Goal: Find specific page/section: Find specific page/section

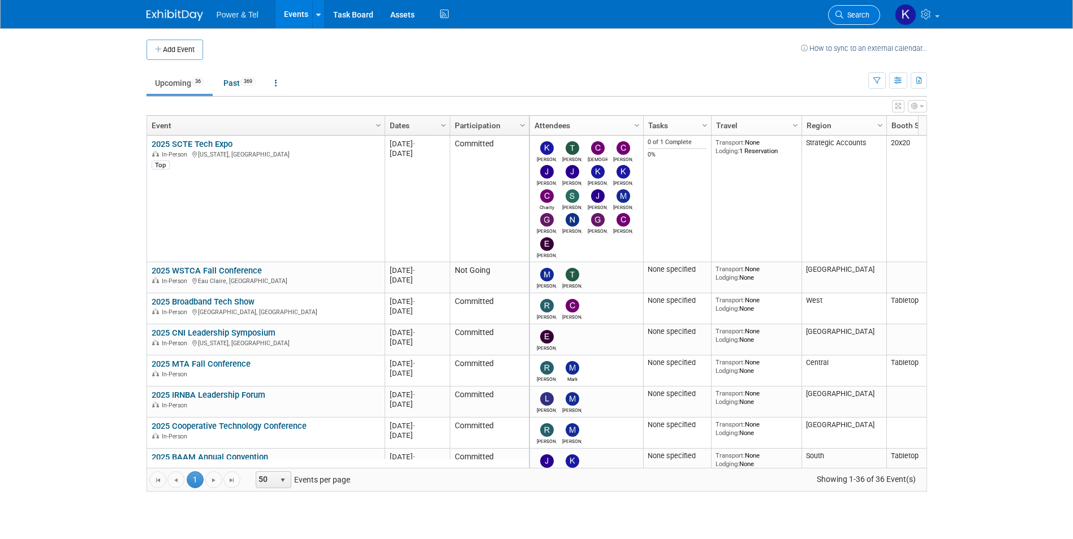
click at [845, 10] on link "Search" at bounding box center [854, 15] width 52 height 20
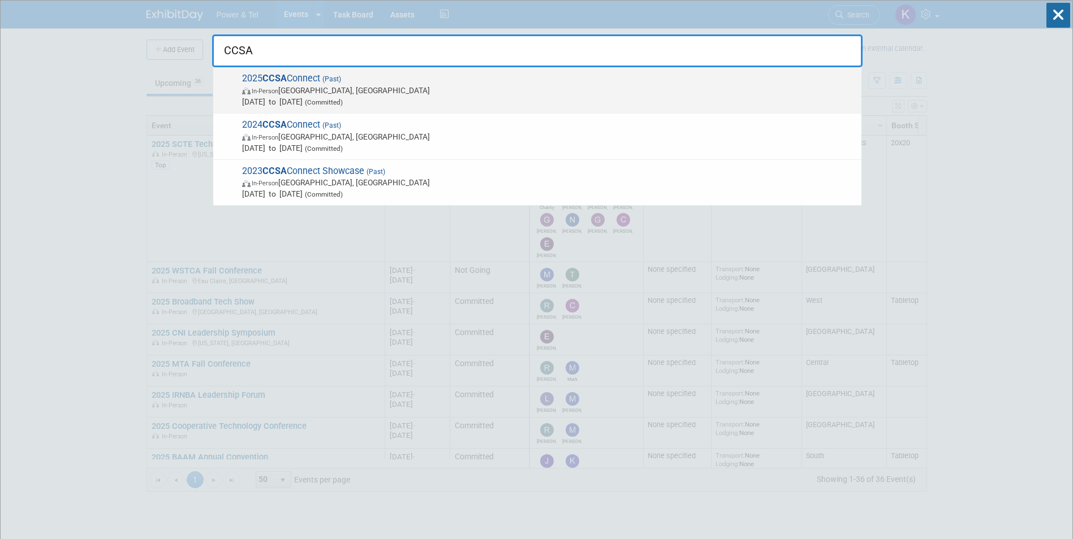
type input "CCSA"
click at [309, 77] on span "2025 CCSA Connect (Past) In-Person Victoria, Canada Sep 15, 2025 to Sep 17, 202…" at bounding box center [547, 90] width 617 height 34
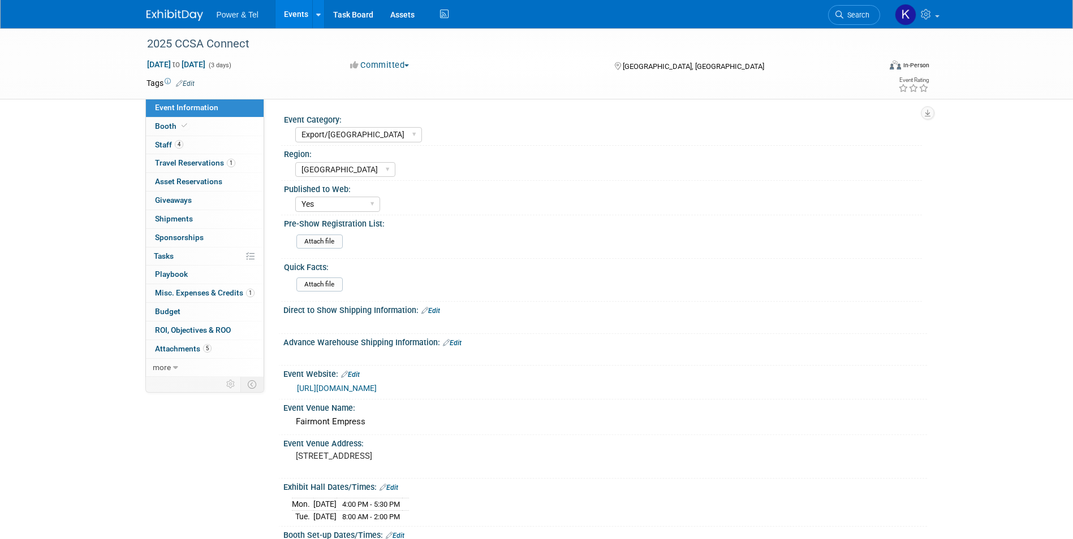
select select "Export/[GEOGRAPHIC_DATA]"
select select "[GEOGRAPHIC_DATA]"
select select "Yes"
click at [170, 147] on span "Staff 4" at bounding box center [169, 144] width 28 height 9
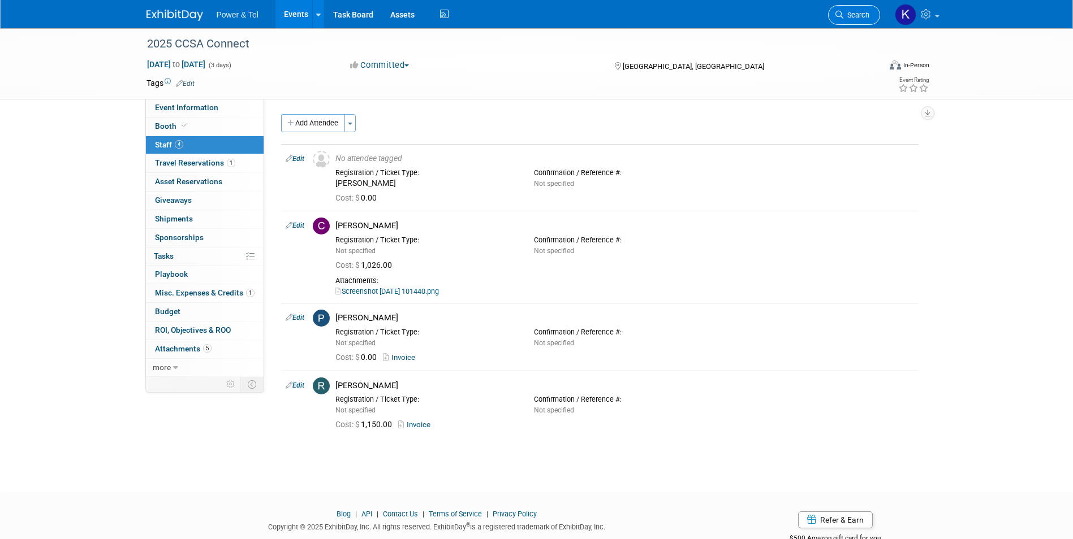
click at [859, 14] on span "Search" at bounding box center [856, 15] width 26 height 8
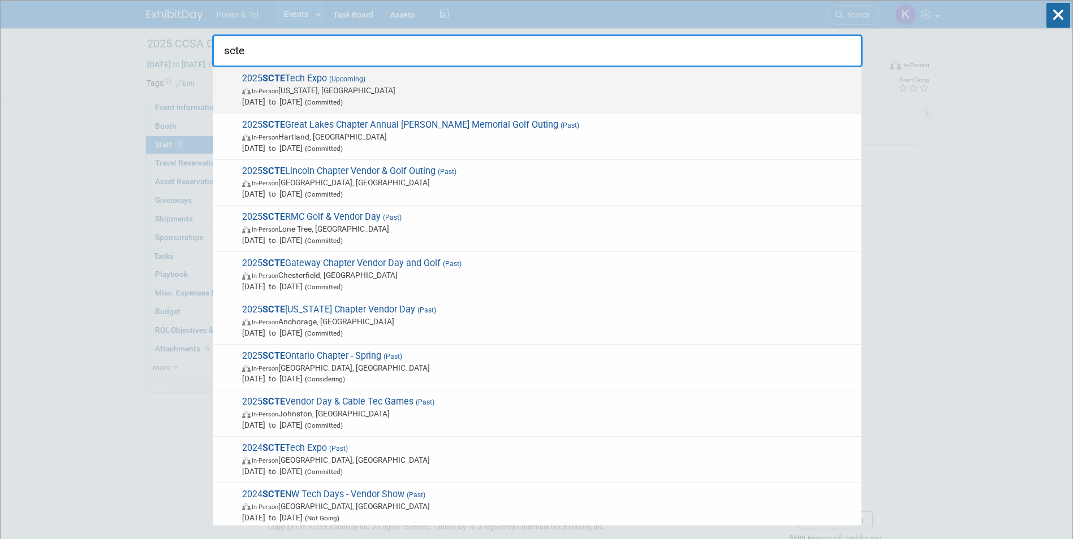
type input "scte"
click at [275, 77] on strong "SCTE" at bounding box center [273, 78] width 23 height 11
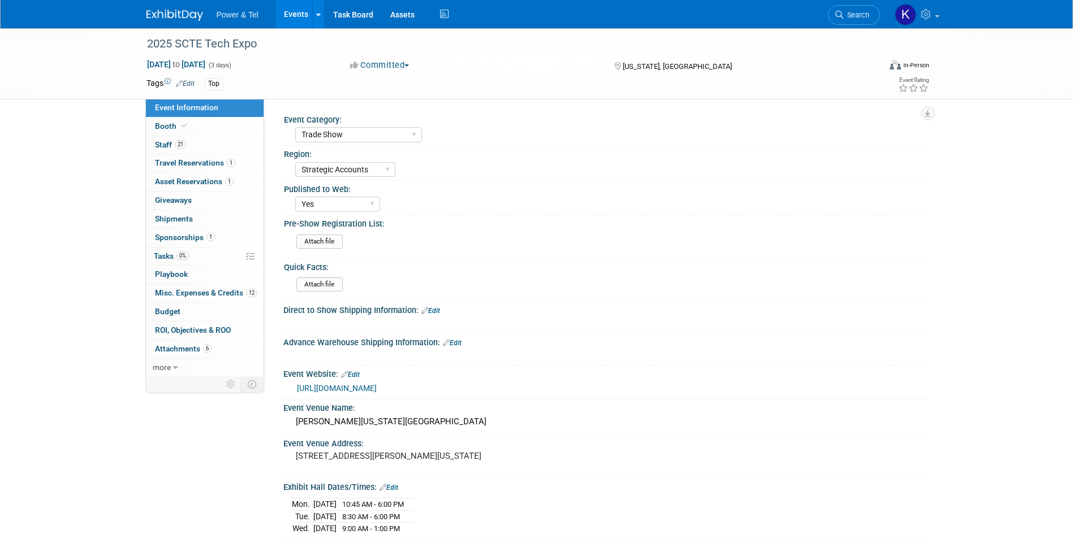
select select "Trade Show"
select select "Strategic Accounts"
select select "Yes"
click at [162, 145] on span "Staff 21" at bounding box center [170, 144] width 31 height 9
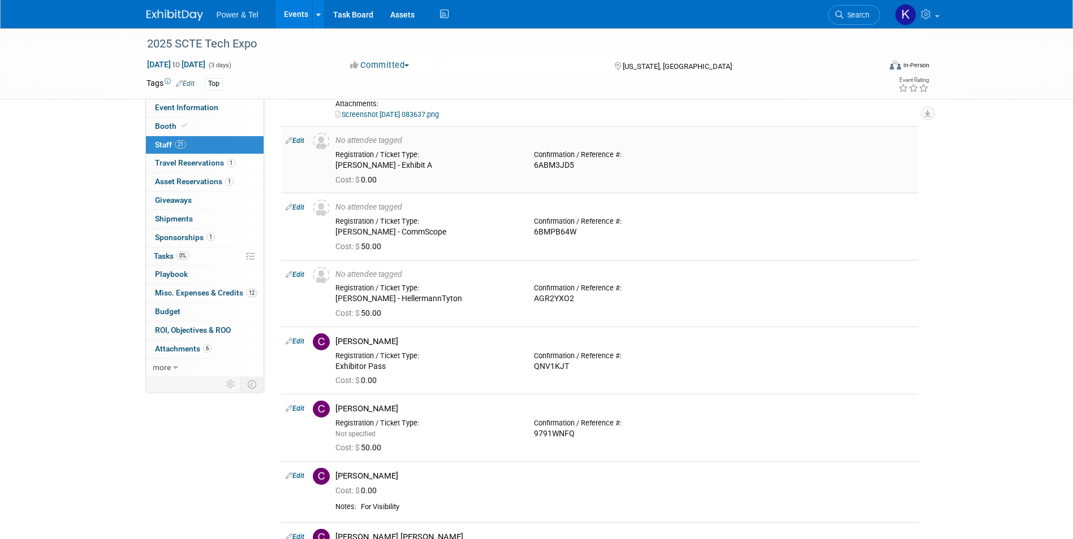
scroll to position [113, 0]
